Goal: Task Accomplishment & Management: Manage account settings

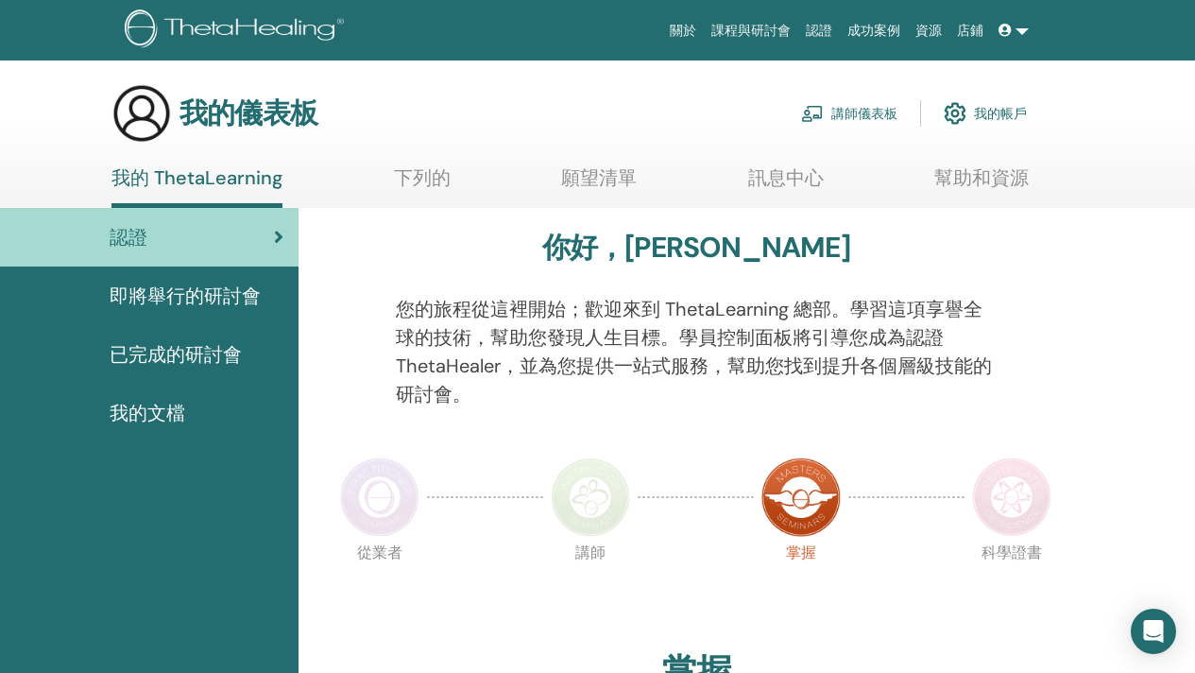
click at [845, 108] on font "講師儀表板" at bounding box center [864, 114] width 66 height 17
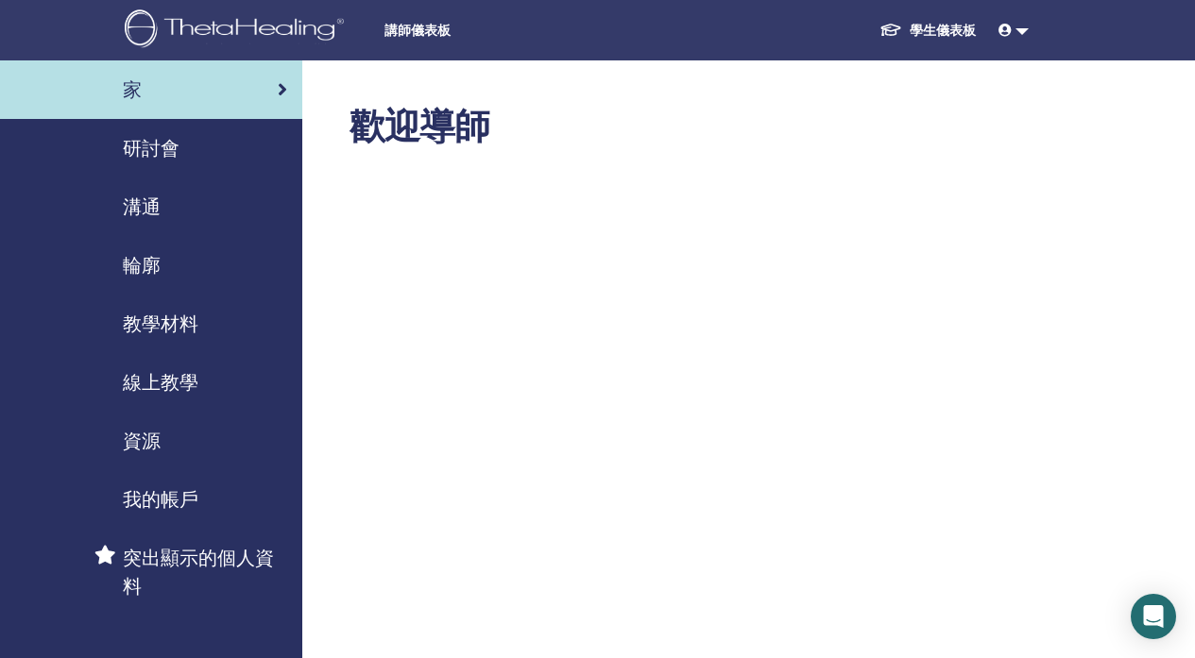
click at [215, 153] on div "研討會" at bounding box center [151, 148] width 272 height 28
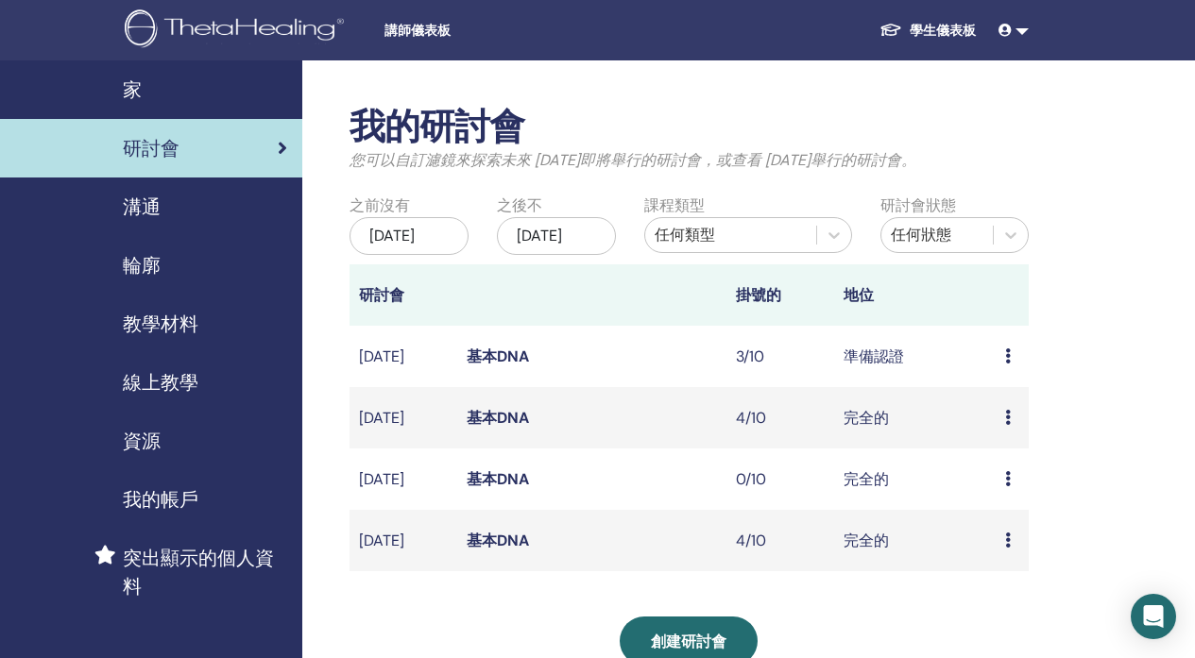
click at [1005, 364] on icon at bounding box center [1008, 356] width 6 height 15
click at [1008, 450] on font "與會者" at bounding box center [1003, 451] width 45 height 20
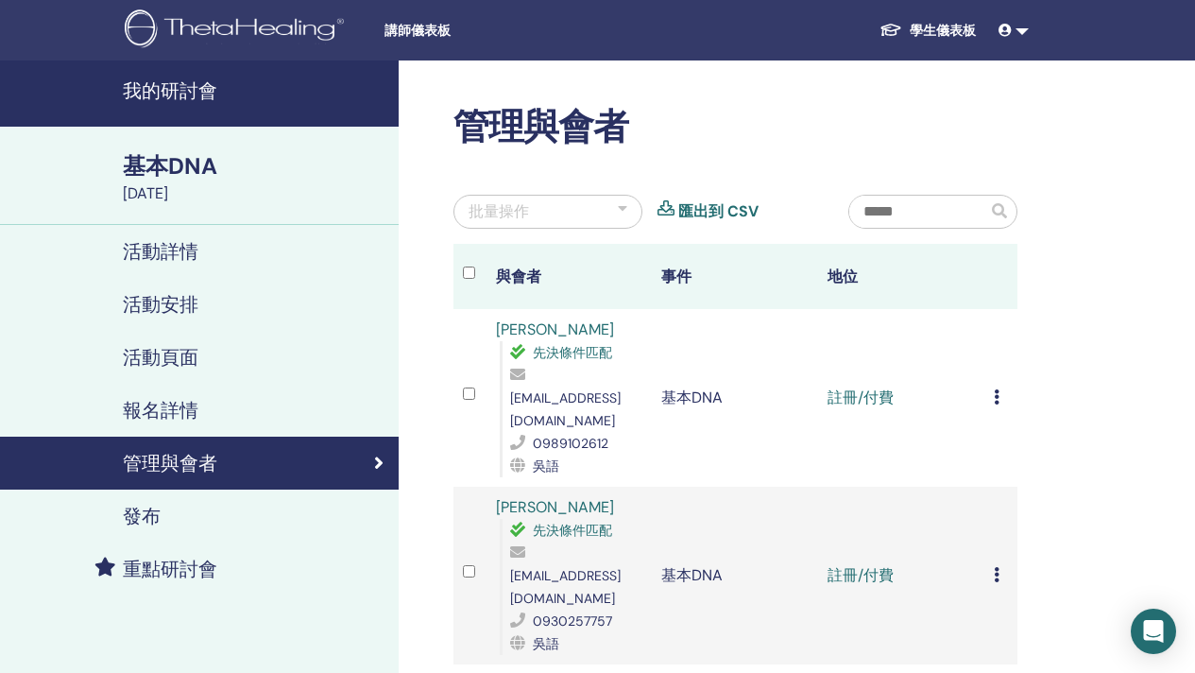
click at [994, 389] on icon at bounding box center [997, 396] width 6 height 15
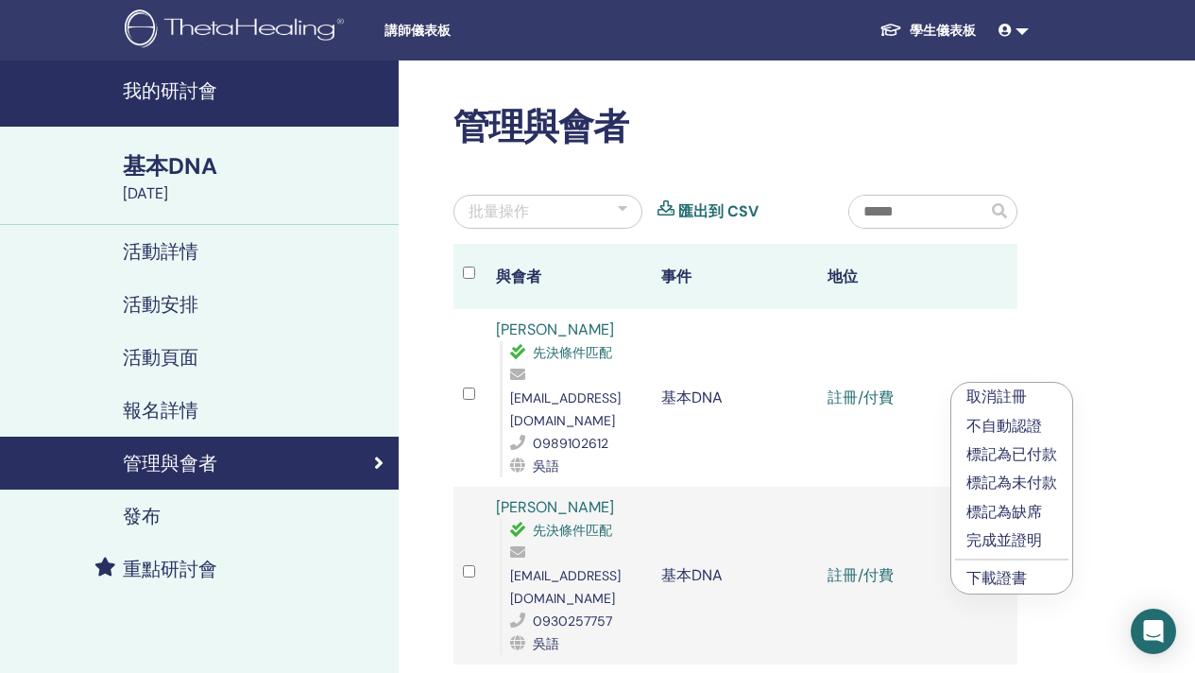
click at [1024, 533] on font "完成並證明" at bounding box center [1004, 540] width 76 height 20
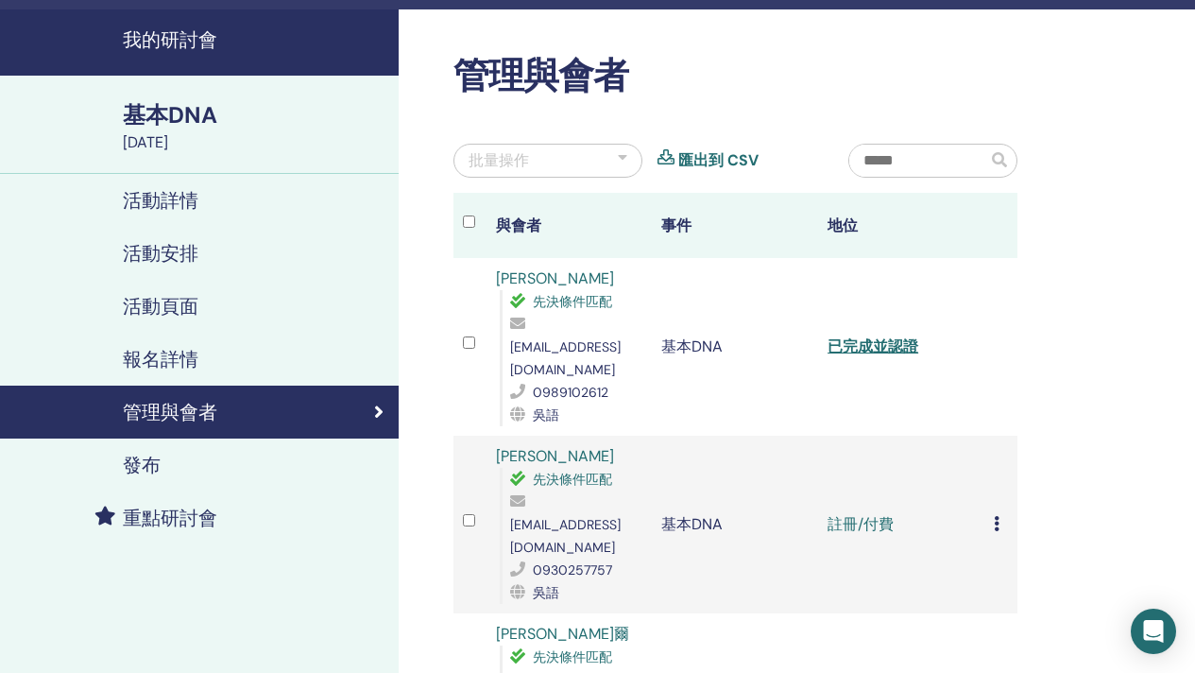
scroll to position [71, 0]
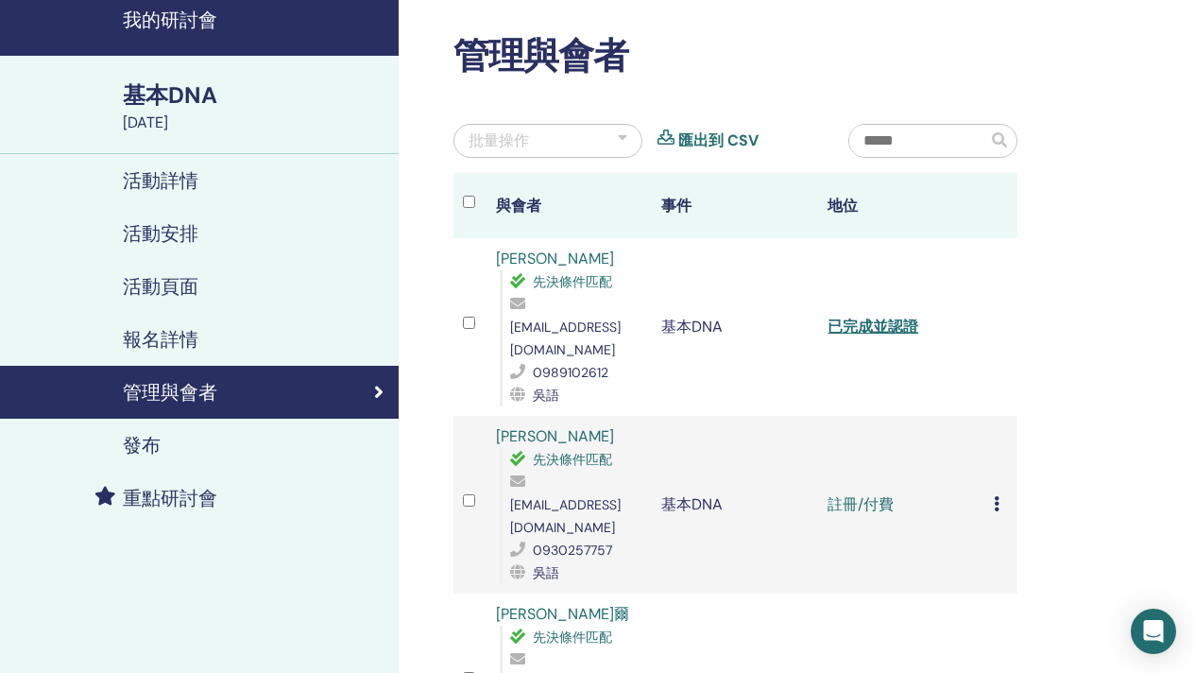
click at [1002, 493] on div "取消註冊 不自動認證 標記為已付款 標記為未付款 標記為缺席 完成並證明 下載證書" at bounding box center [1001, 504] width 14 height 23
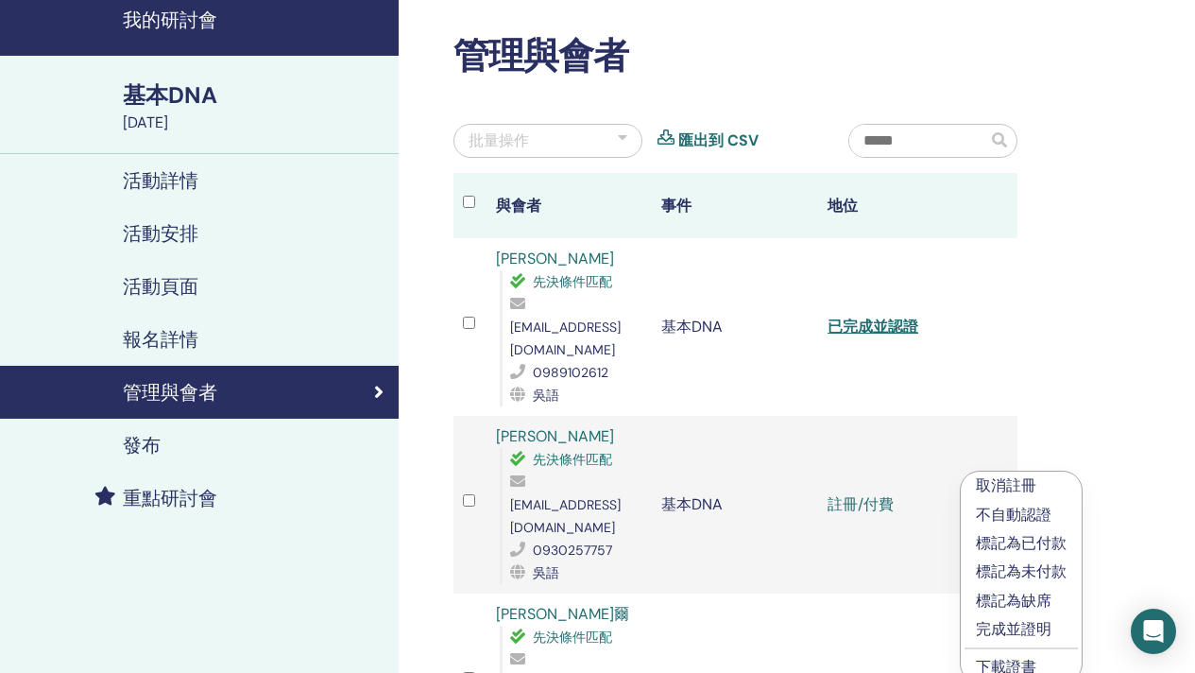
click at [1041, 633] on font "完成並證明" at bounding box center [1014, 629] width 76 height 20
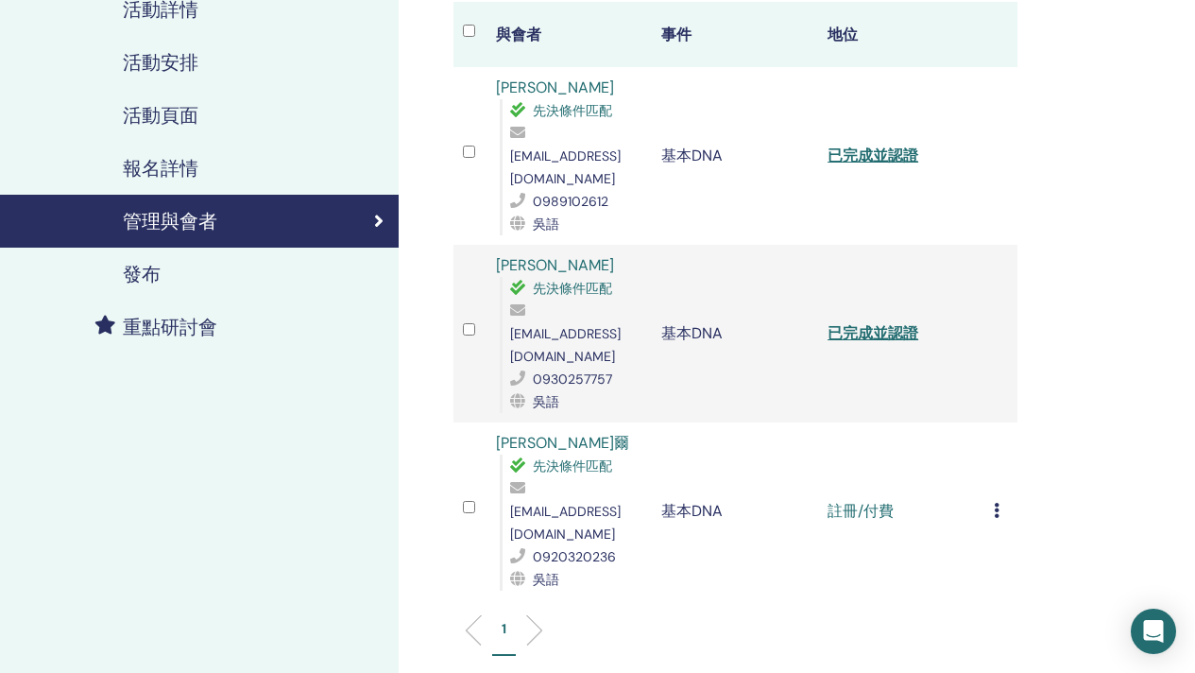
scroll to position [441, 0]
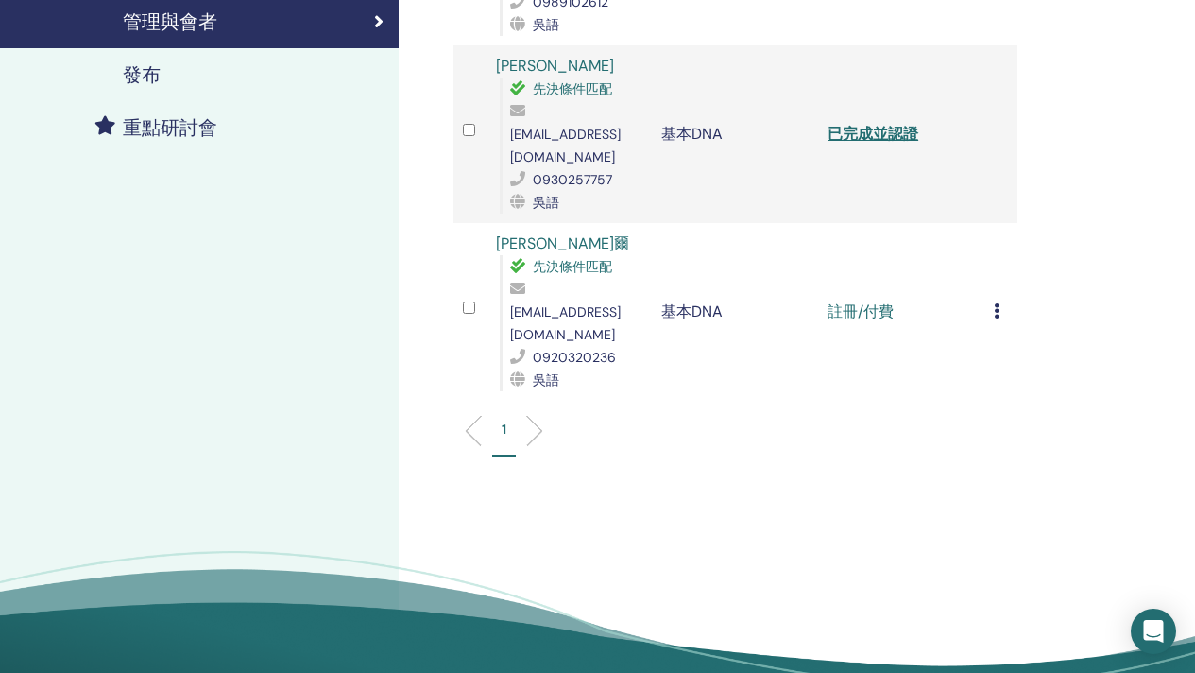
click at [998, 303] on icon at bounding box center [997, 310] width 6 height 15
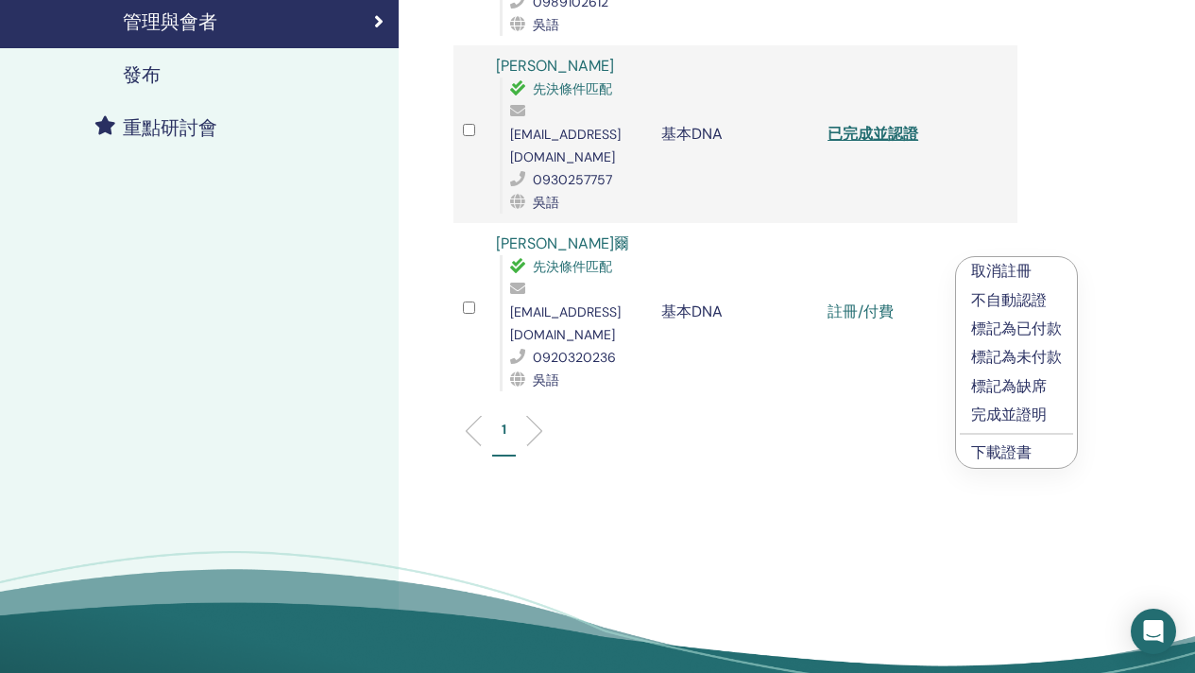
click at [1024, 413] on font "完成並證明" at bounding box center [1009, 414] width 76 height 20
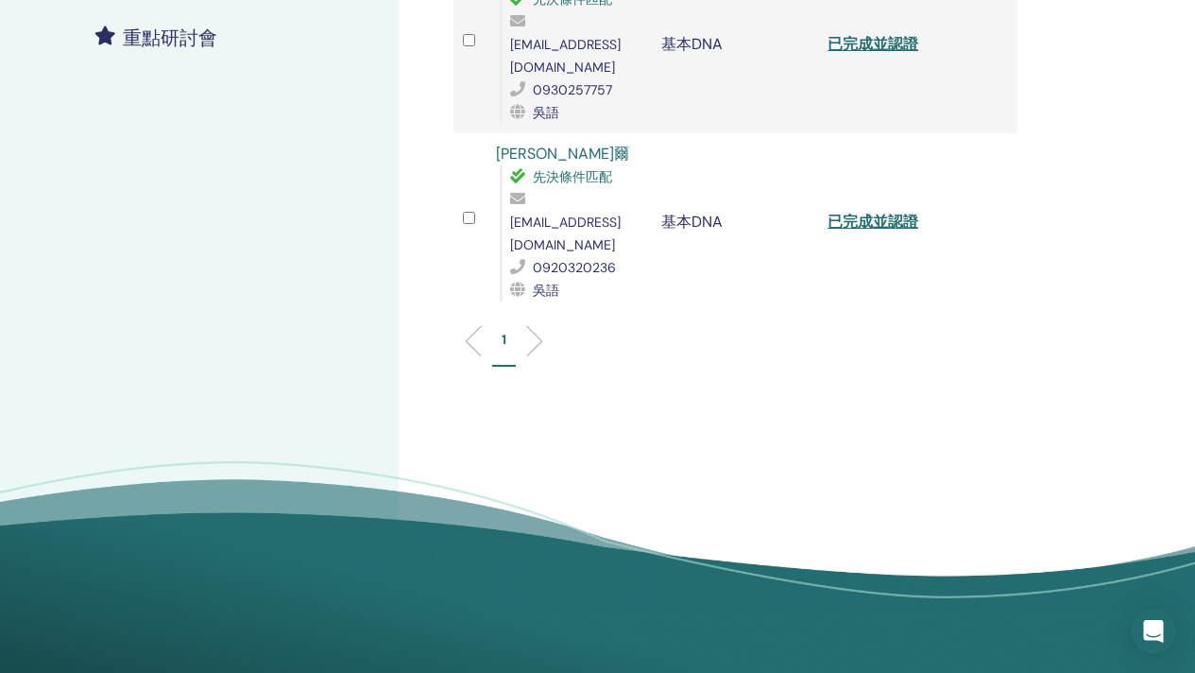
scroll to position [424, 0]
